Goal: Navigation & Orientation: Find specific page/section

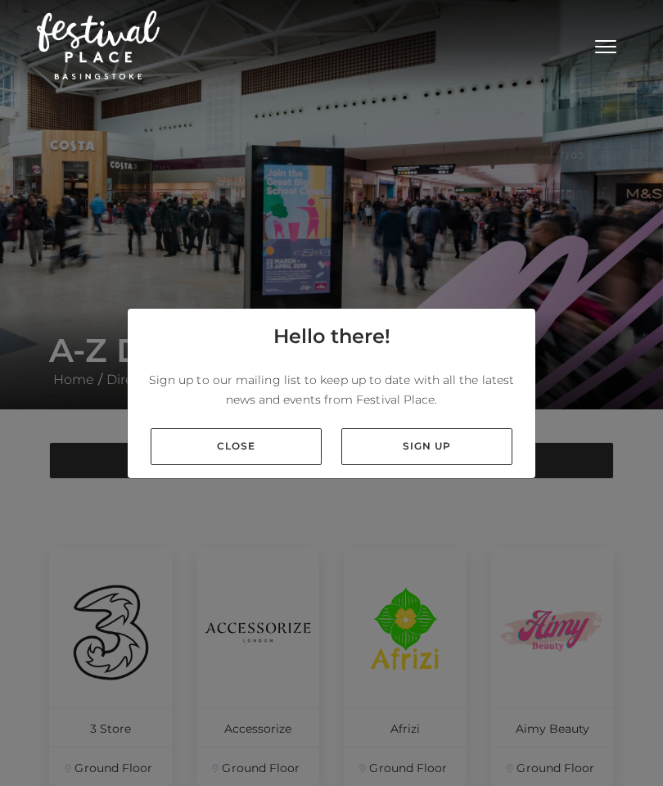
click at [262, 465] on link "Close" at bounding box center [236, 446] width 171 height 37
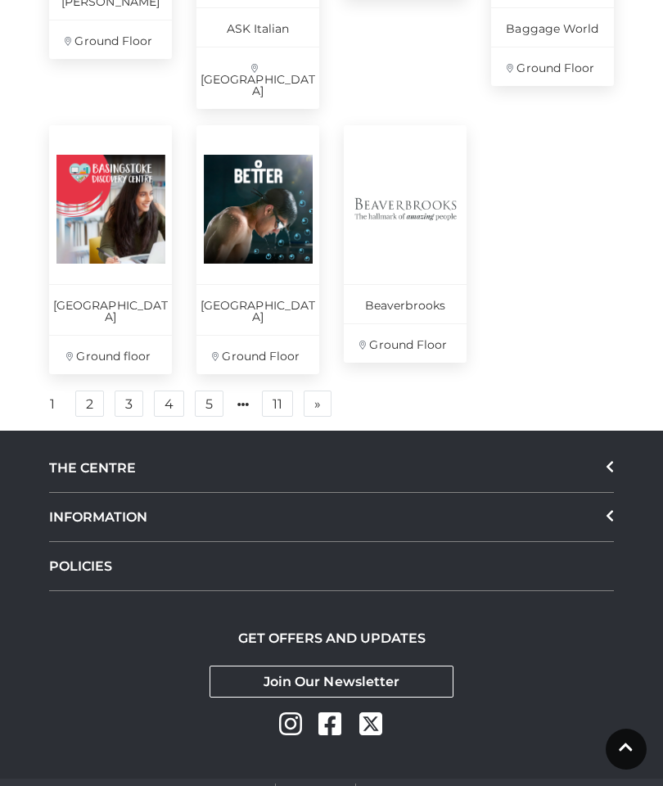
scroll to position [1206, 0]
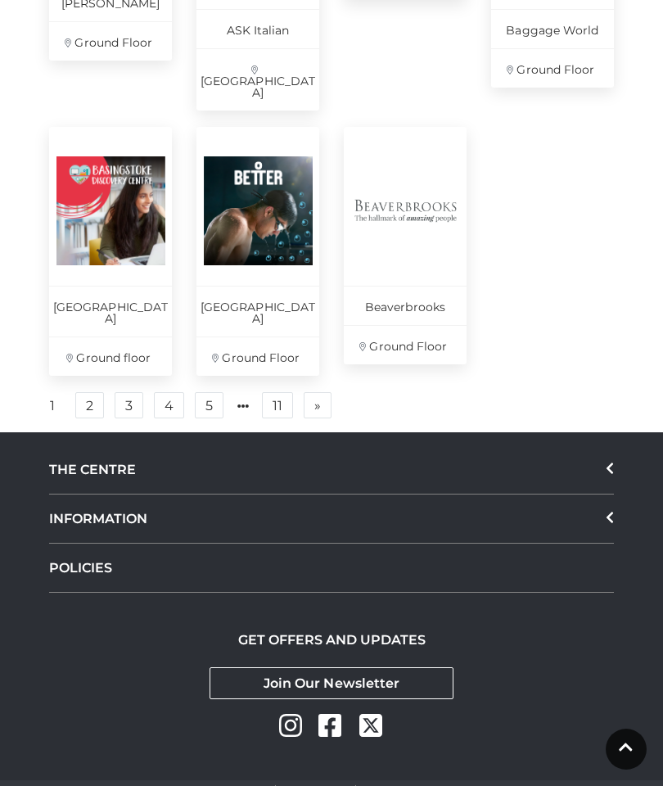
click at [85, 392] on link "2" at bounding box center [89, 405] width 29 height 26
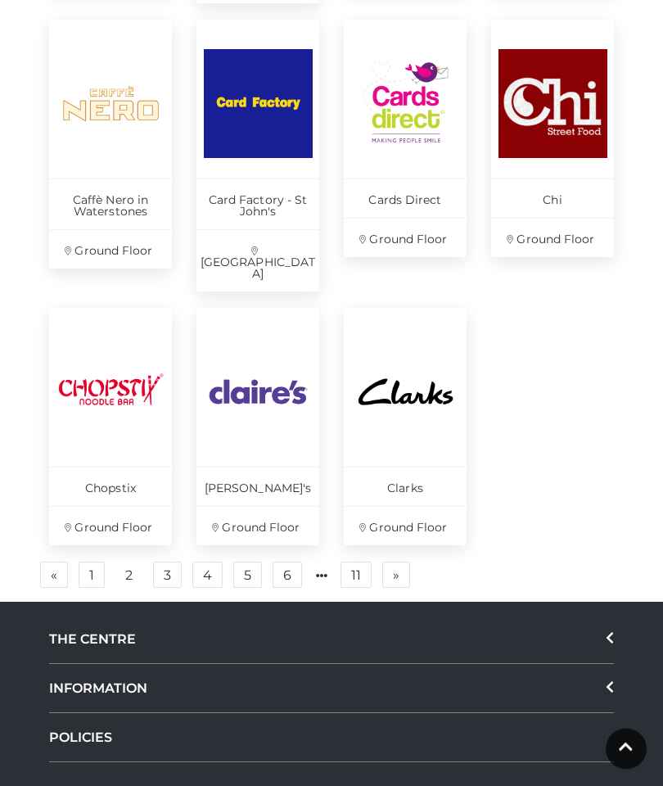
scroll to position [1084, 0]
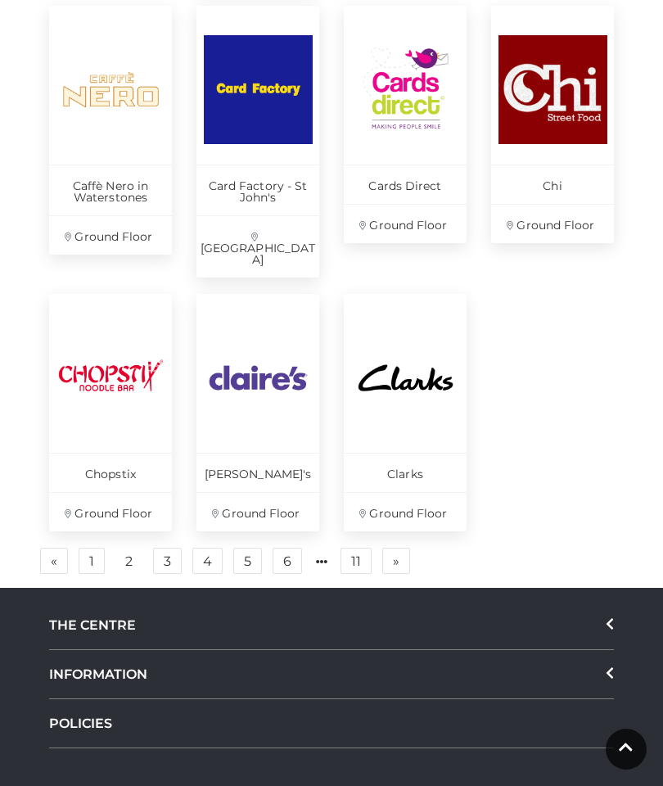
click at [209, 548] on link "4" at bounding box center [207, 561] width 30 height 26
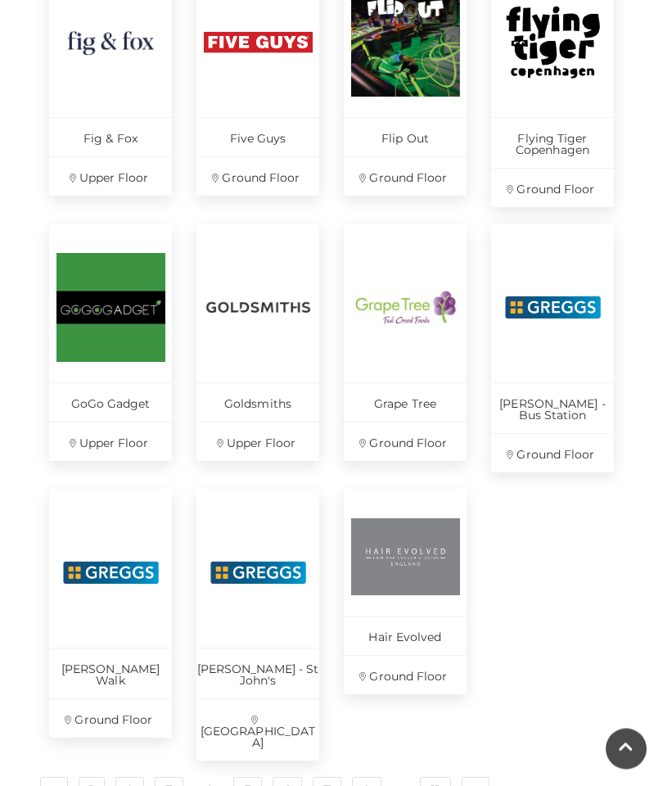
scroll to position [855, 0]
click at [251, 777] on link "5" at bounding box center [247, 790] width 29 height 26
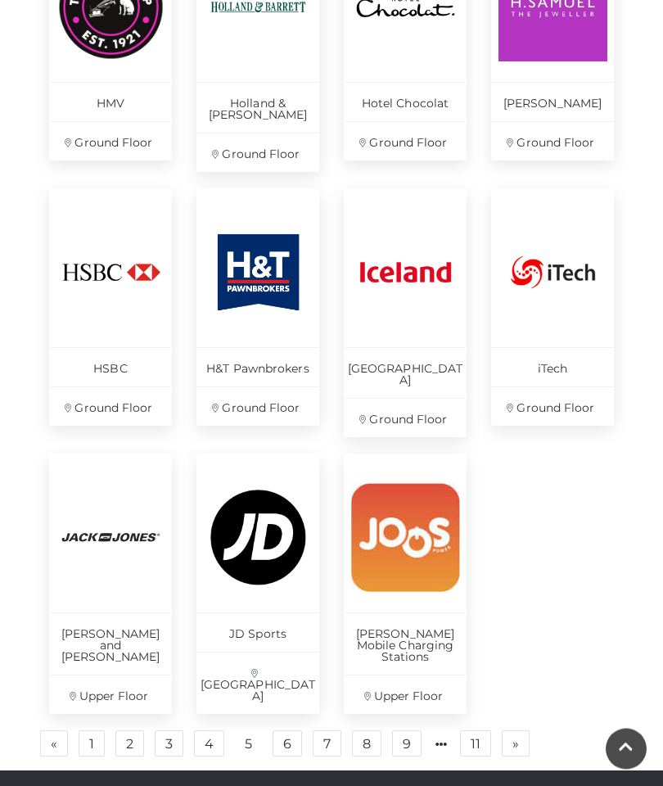
scroll to position [879, 0]
click at [291, 730] on link "6" at bounding box center [287, 743] width 29 height 26
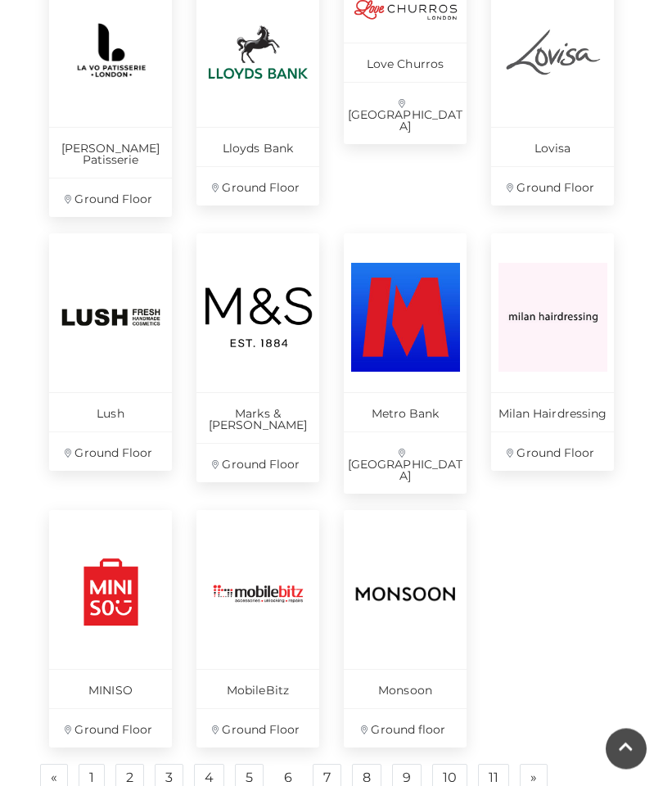
scroll to position [864, 0]
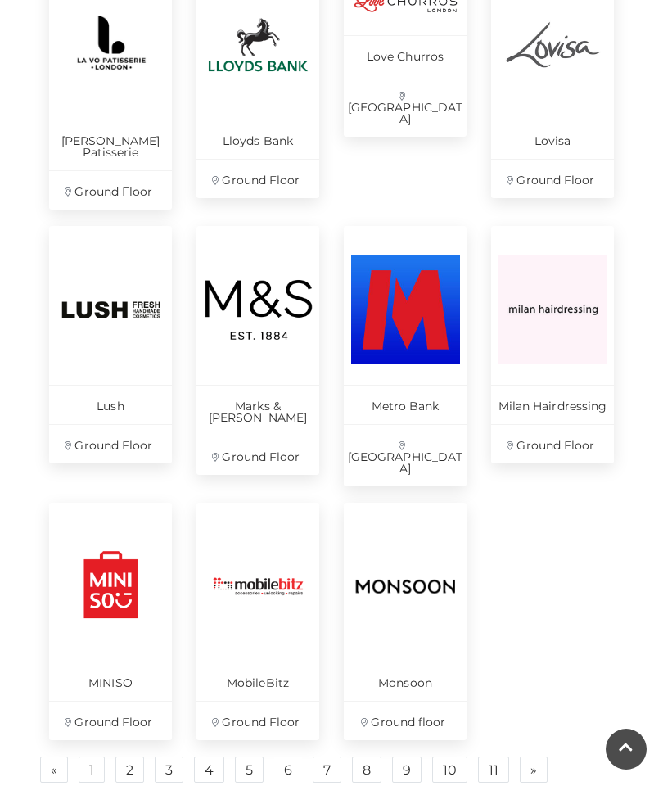
click at [328, 756] on link "7" at bounding box center [327, 769] width 29 height 26
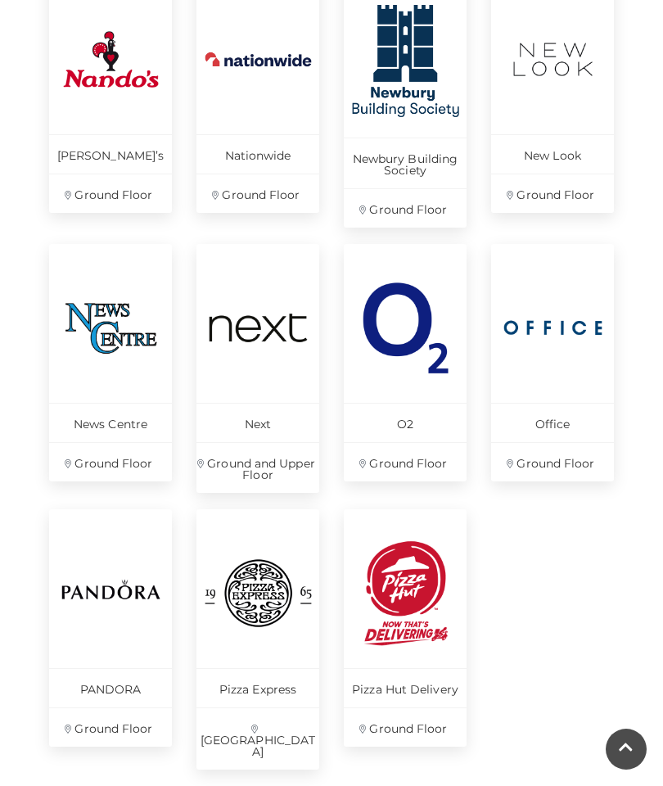
scroll to position [846, 0]
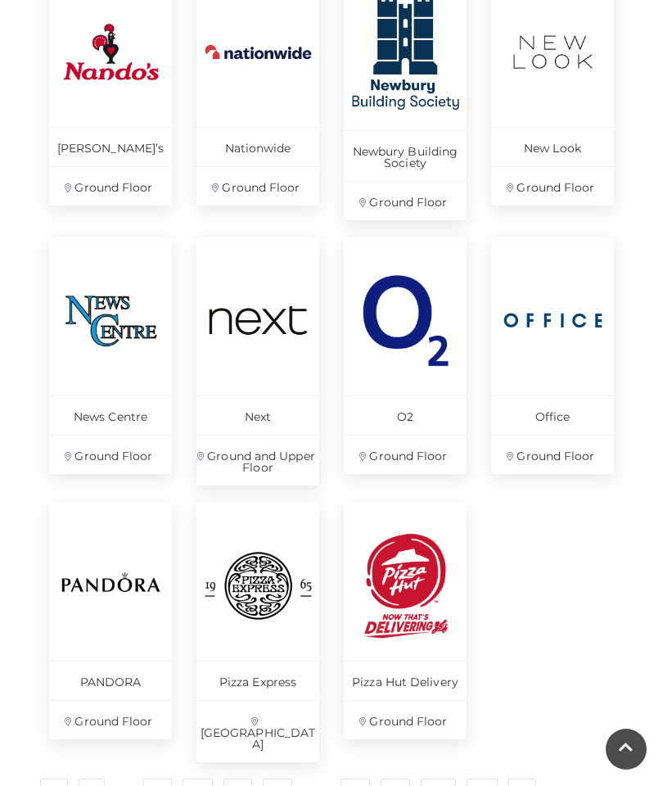
click at [356, 778] on link "8" at bounding box center [354, 791] width 29 height 26
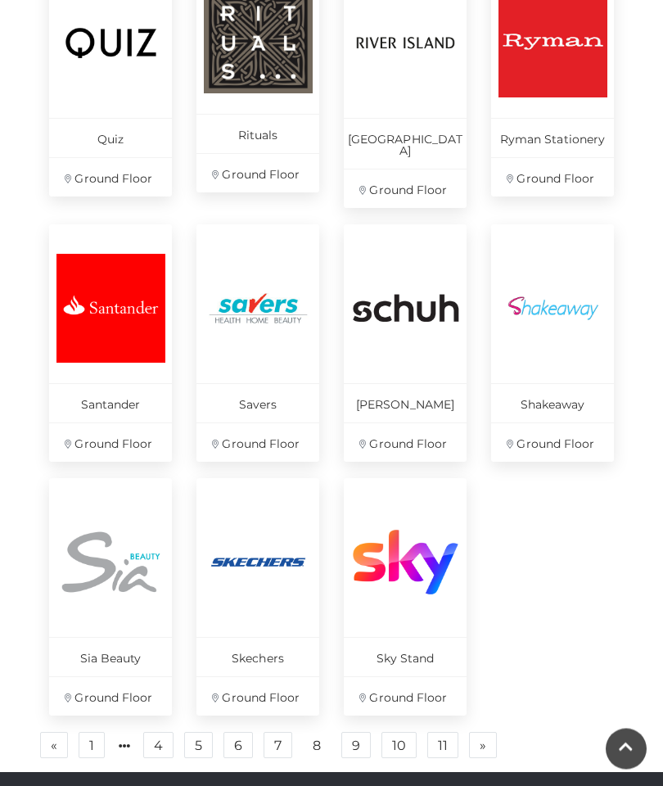
scroll to position [848, 0]
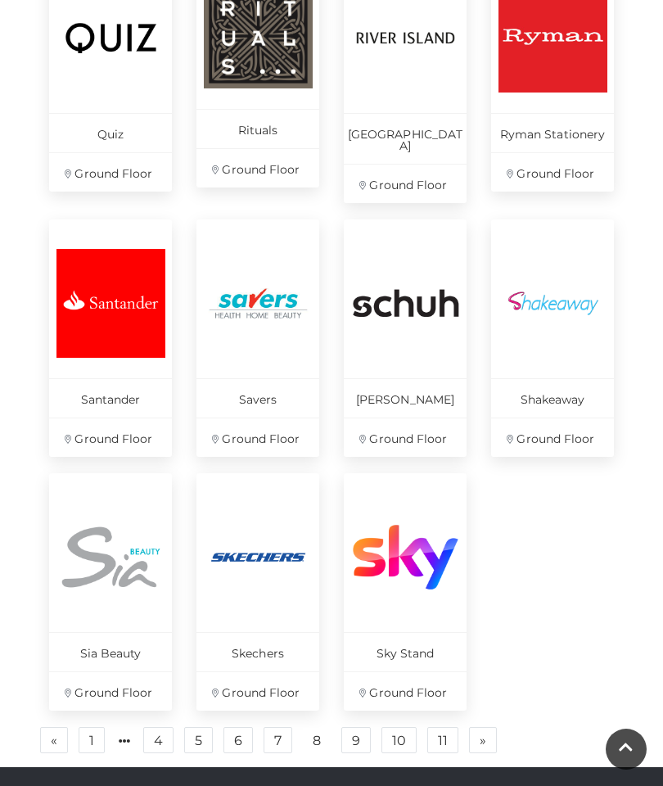
click at [394, 728] on link "10" at bounding box center [398, 740] width 35 height 26
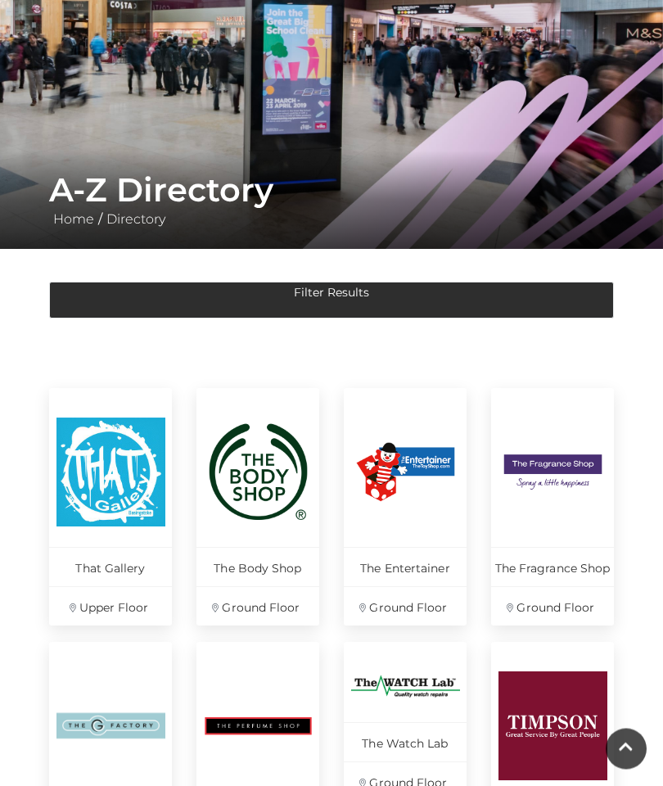
scroll to position [108, 0]
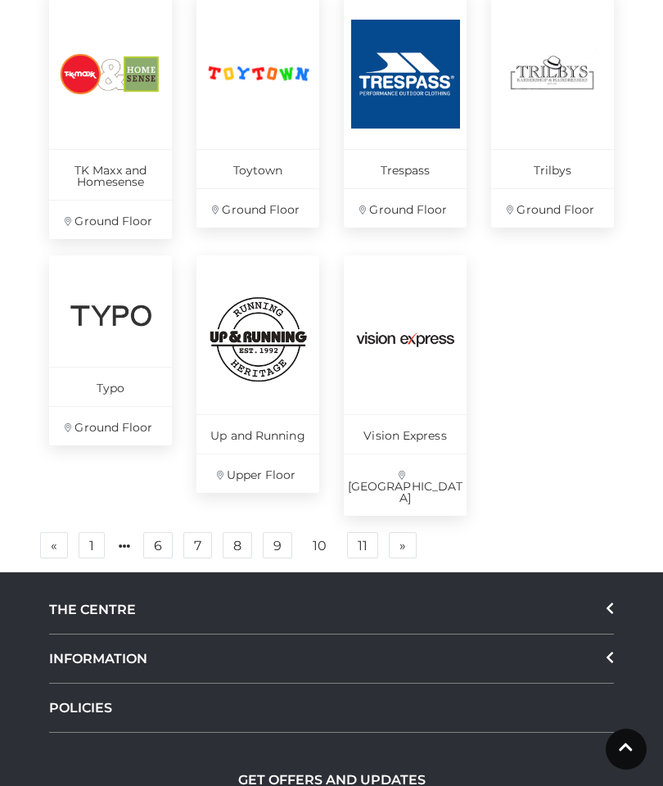
click at [359, 532] on link "11" at bounding box center [362, 545] width 31 height 26
